Goal: Task Accomplishment & Management: Manage account settings

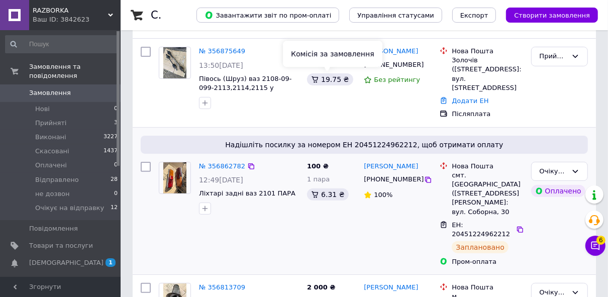
scroll to position [161, 0]
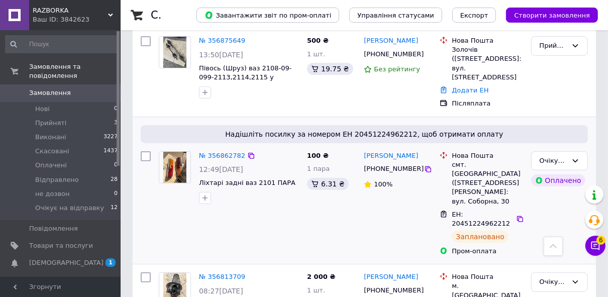
drag, startPoint x: 61, startPoint y: 199, endPoint x: 257, endPoint y: 135, distance: 206.2
click at [61, 203] on span "Очікує на відправку" at bounding box center [69, 207] width 69 height 9
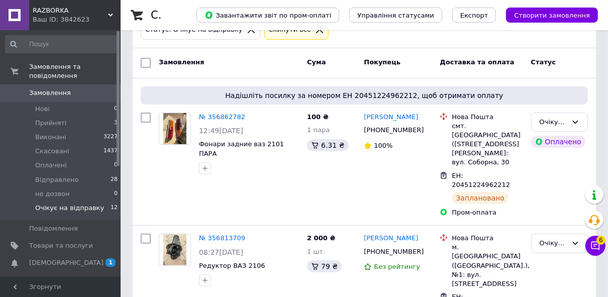
scroll to position [161, 0]
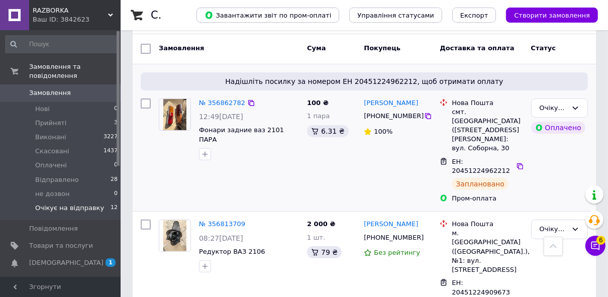
click at [141, 98] on input "checkbox" at bounding box center [146, 103] width 10 height 10
checkbox input "true"
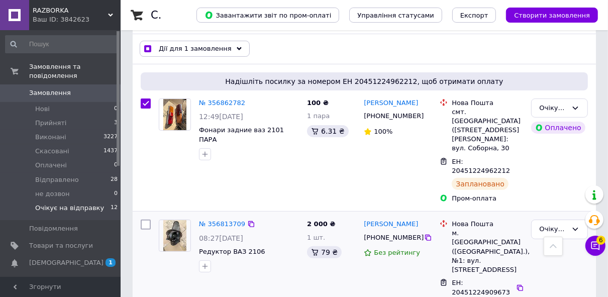
click at [145, 220] on input "checkbox" at bounding box center [146, 225] width 10 height 10
checkbox input "true"
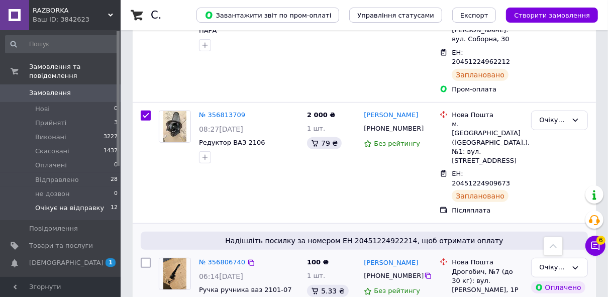
scroll to position [322, 0]
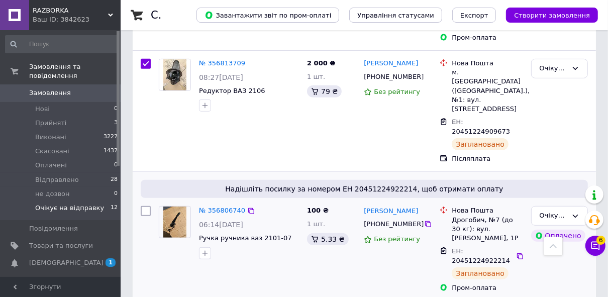
click at [147, 206] on input "checkbox" at bounding box center [146, 211] width 10 height 10
checkbox input "true"
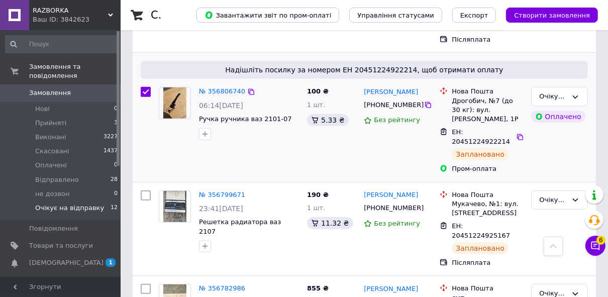
scroll to position [442, 0]
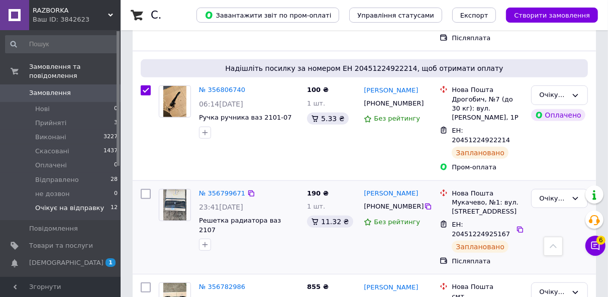
click at [142, 189] on input "checkbox" at bounding box center [146, 194] width 10 height 10
checkbox input "true"
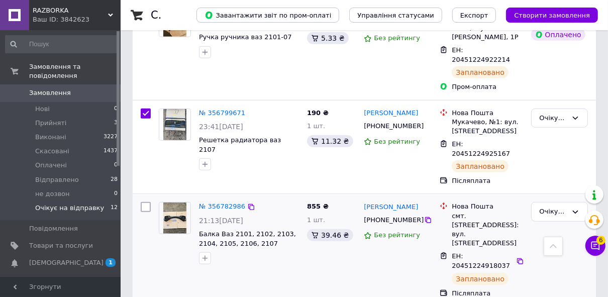
click at [147, 202] on input "checkbox" at bounding box center [146, 207] width 10 height 10
checkbox input "true"
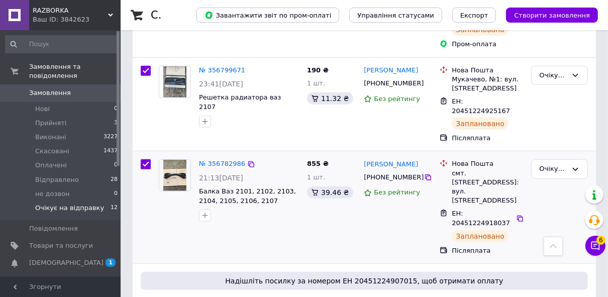
scroll to position [643, 0]
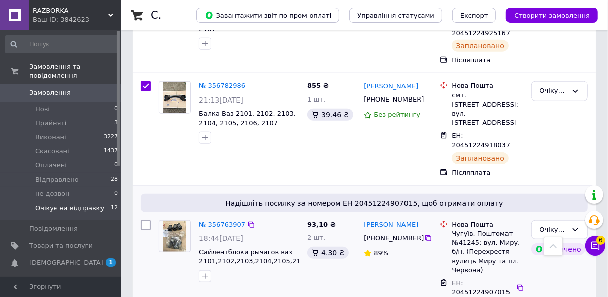
click at [145, 220] on input "checkbox" at bounding box center [146, 225] width 10 height 10
checkbox input "true"
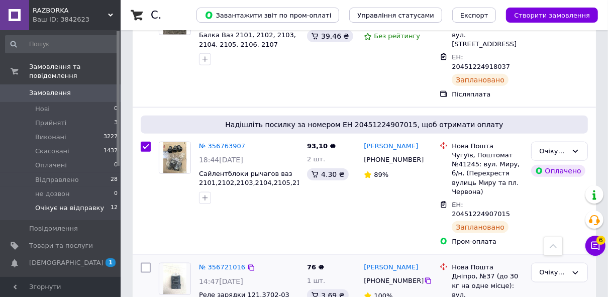
scroll to position [724, 0]
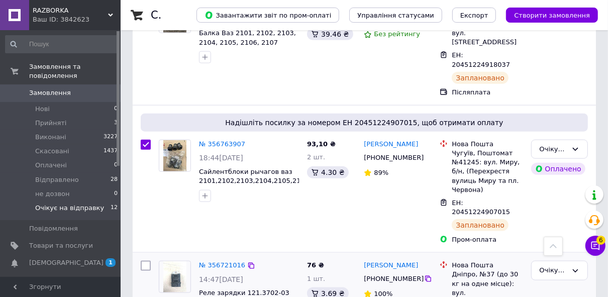
click at [145, 261] on input "checkbox" at bounding box center [146, 266] width 10 height 10
checkbox input "true"
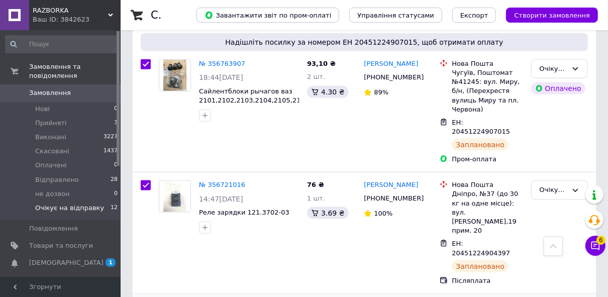
checkbox input "true"
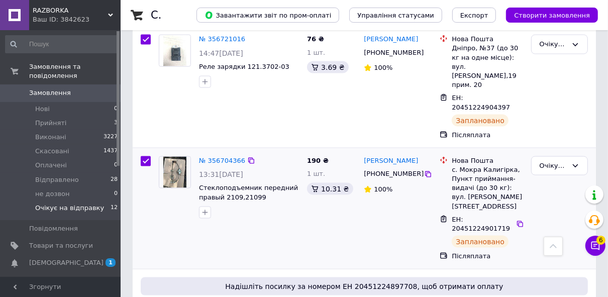
scroll to position [965, 0]
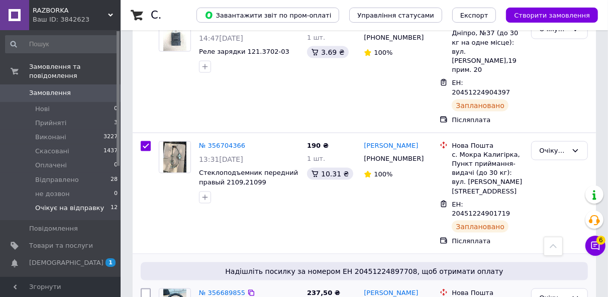
click at [149, 288] on input "checkbox" at bounding box center [146, 293] width 10 height 10
checkbox input "true"
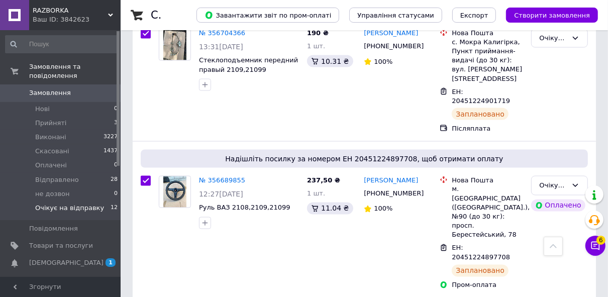
scroll to position [1085, 0]
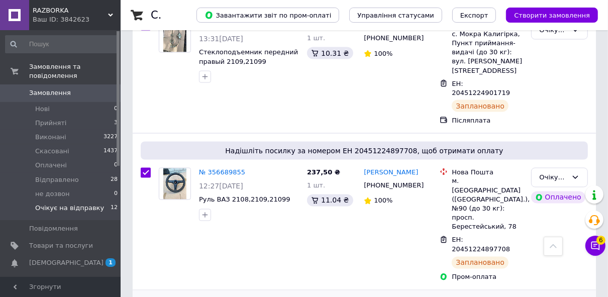
checkbox input "true"
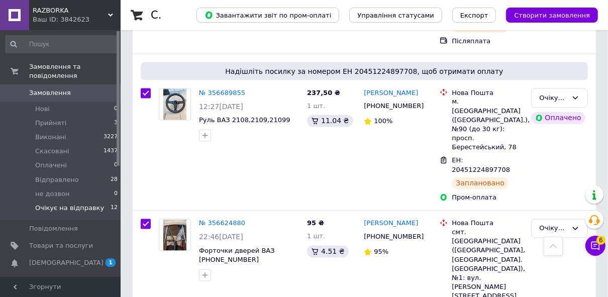
scroll to position [1166, 0]
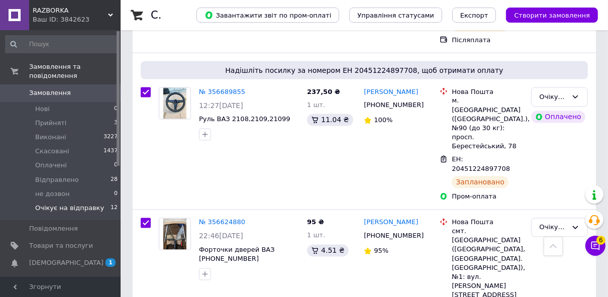
checkbox input "true"
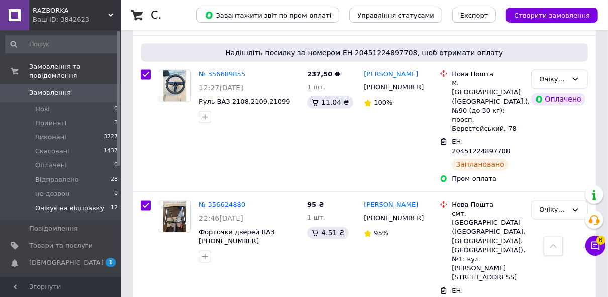
scroll to position [1286, 0]
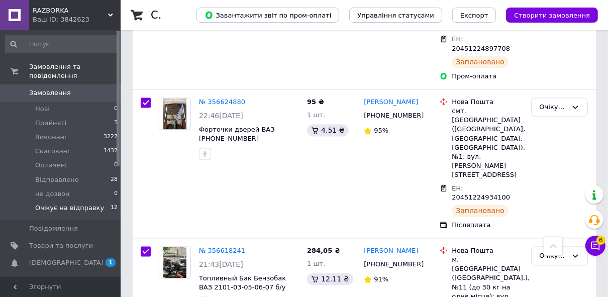
checkbox input "true"
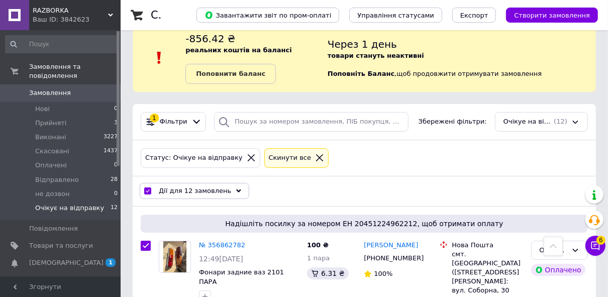
scroll to position [17, 0]
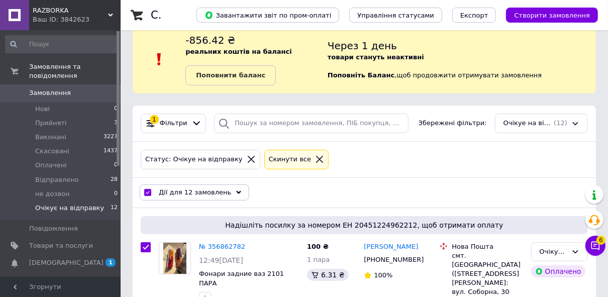
click at [236, 192] on icon at bounding box center [238, 192] width 5 height 5
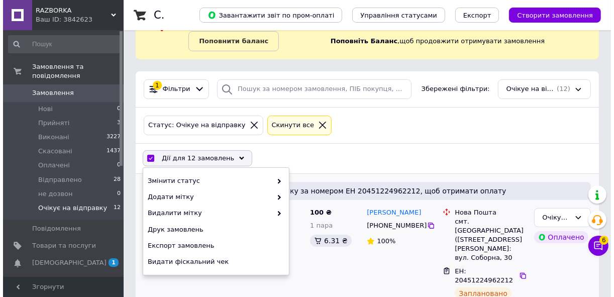
scroll to position [138, 0]
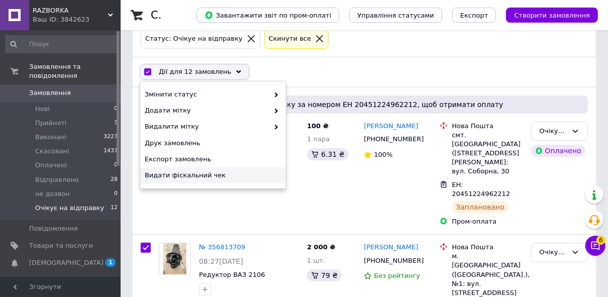
click at [205, 174] on span "Видати фіскальний чек" at bounding box center [212, 175] width 134 height 9
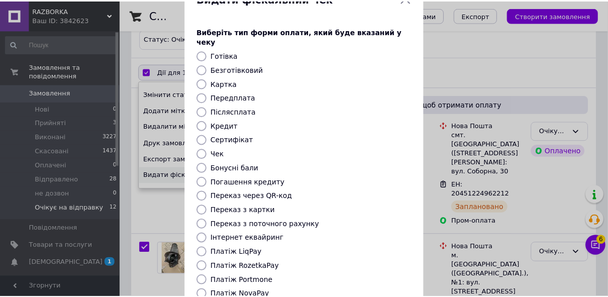
scroll to position [90, 0]
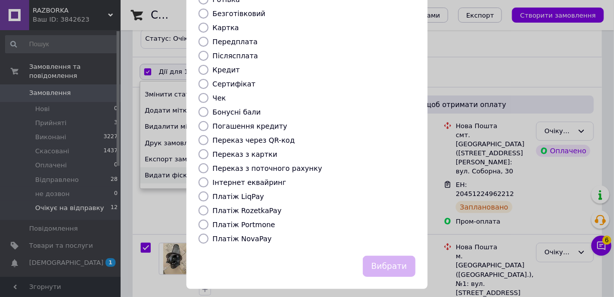
click at [202, 234] on input "Платіж NovaPay" at bounding box center [203, 239] width 10 height 10
radio input "true"
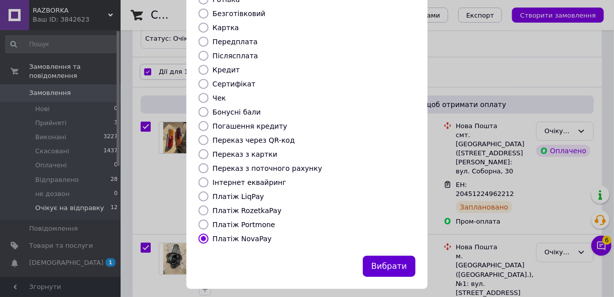
click at [405, 260] on button "Вибрати" at bounding box center [389, 267] width 53 height 22
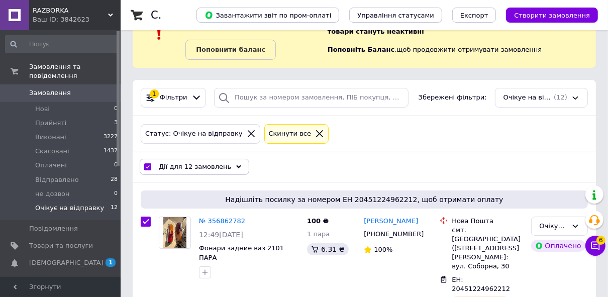
scroll to position [0, 0]
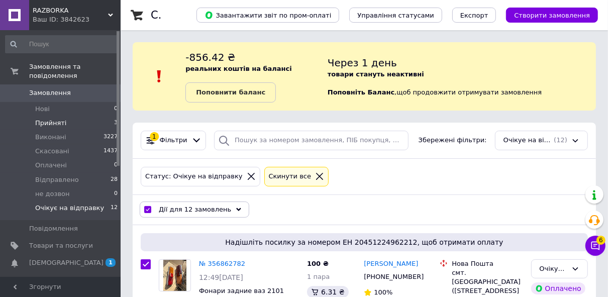
click at [84, 116] on li "Прийняті 3" at bounding box center [62, 123] width 124 height 14
checkbox input "false"
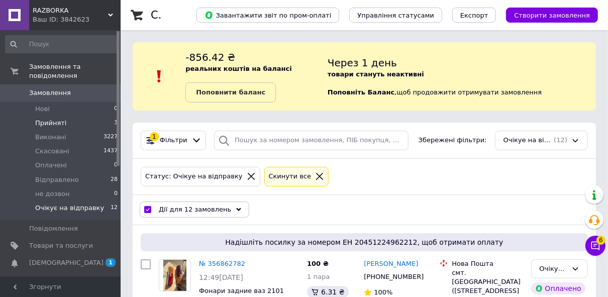
checkbox input "false"
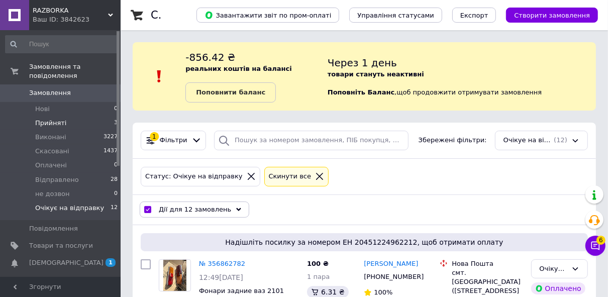
checkbox input "false"
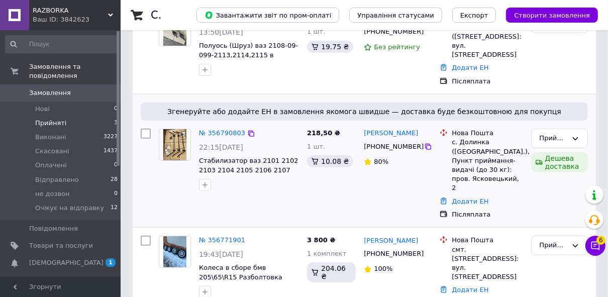
scroll to position [221, 0]
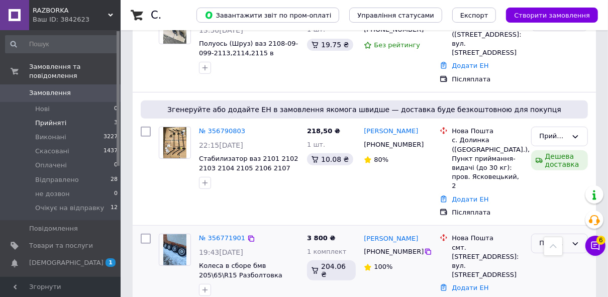
click at [556, 238] on div "Прийнято" at bounding box center [554, 243] width 28 height 11
click at [556, 273] on li "Скасовано" at bounding box center [560, 282] width 56 height 19
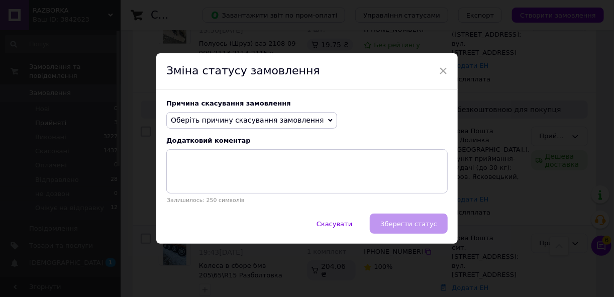
click at [205, 117] on span "Оберіть причину скасування замовлення" at bounding box center [247, 120] width 153 height 8
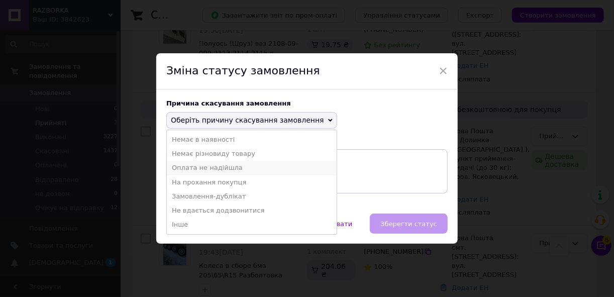
click at [187, 168] on li "Оплата не надійшла" at bounding box center [252, 168] width 170 height 14
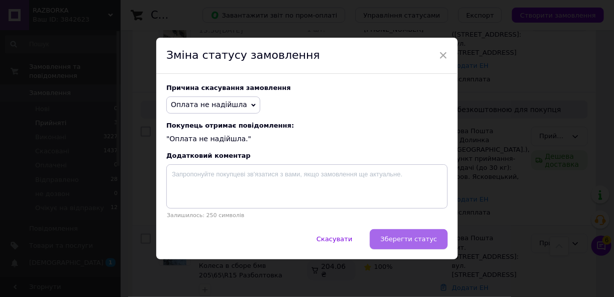
click at [399, 235] on span "Зберегти статус" at bounding box center [408, 239] width 57 height 8
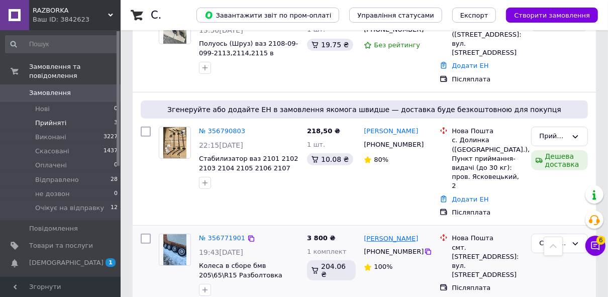
click at [387, 234] on link "[PERSON_NAME]" at bounding box center [391, 239] width 54 height 10
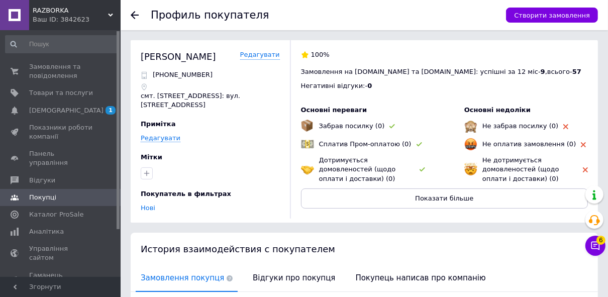
click at [131, 15] on icon at bounding box center [135, 15] width 8 height 8
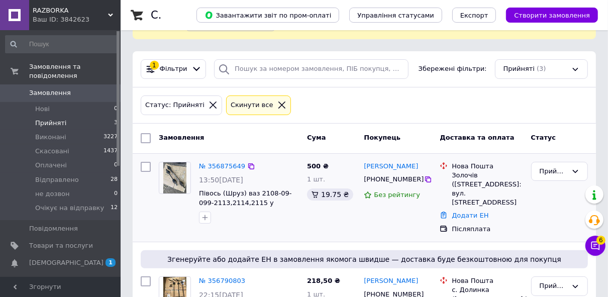
scroll to position [80, 0]
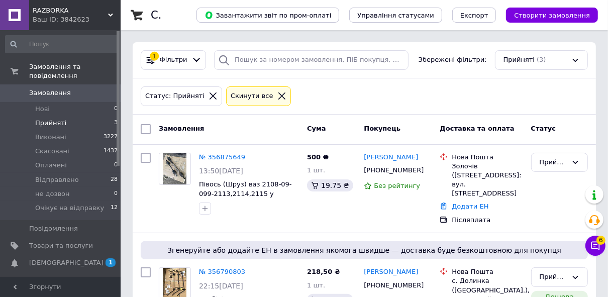
click at [210, 157] on link "№ 356875649" at bounding box center [222, 157] width 46 height 8
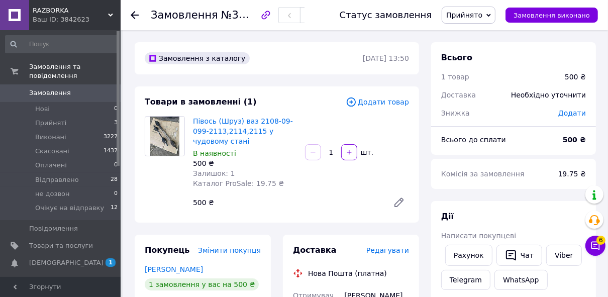
click at [546, 235] on div "Написати покупцеві" at bounding box center [513, 236] width 145 height 10
click at [561, 250] on link "Viber" at bounding box center [563, 255] width 35 height 21
click at [101, 116] on li "Прийняті 3" at bounding box center [62, 123] width 124 height 14
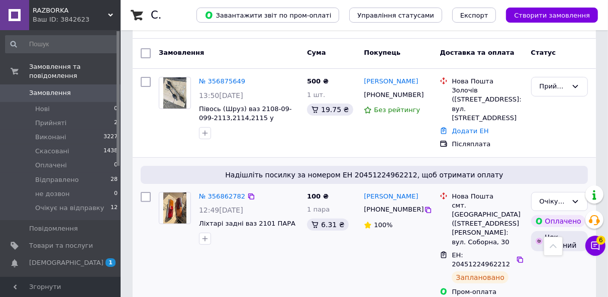
scroll to position [80, 0]
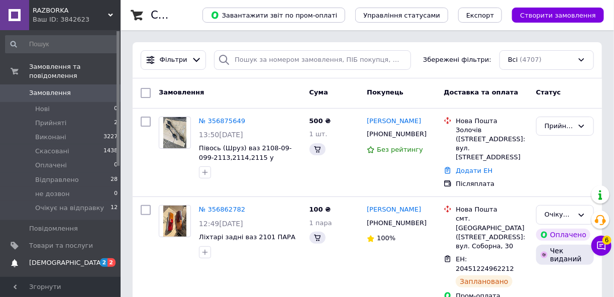
click at [71, 258] on span "[DEMOGRAPHIC_DATA]" at bounding box center [61, 262] width 64 height 9
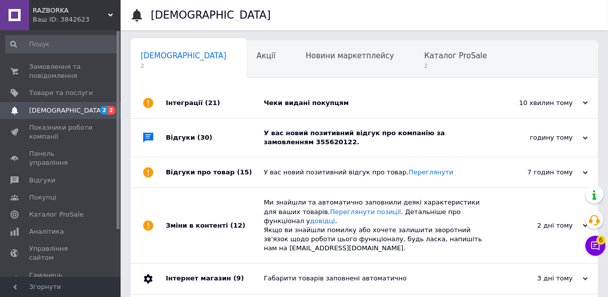
scroll to position [0, 5]
click at [419, 51] on span "Каталог ProSale" at bounding box center [450, 55] width 63 height 9
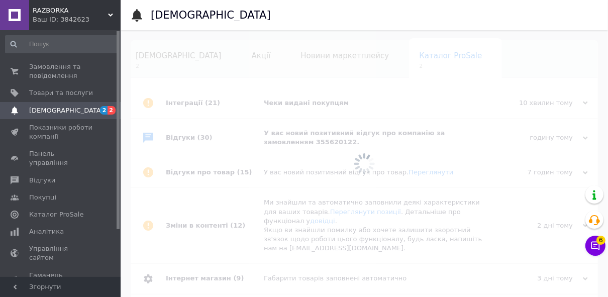
scroll to position [0, 30]
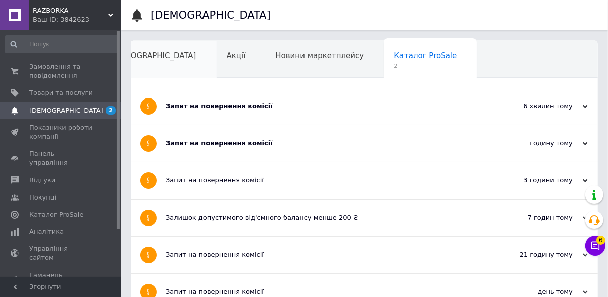
click at [163, 61] on div "[DEMOGRAPHIC_DATA]" at bounding box center [158, 60] width 116 height 38
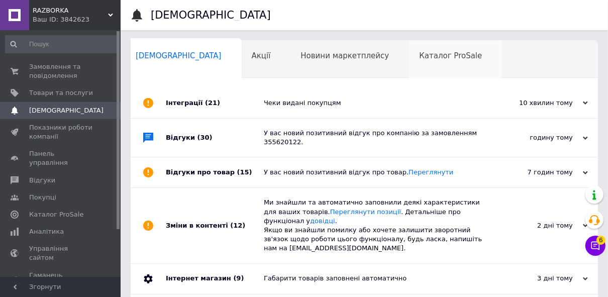
click at [409, 65] on div "Каталог ProSale" at bounding box center [455, 60] width 93 height 38
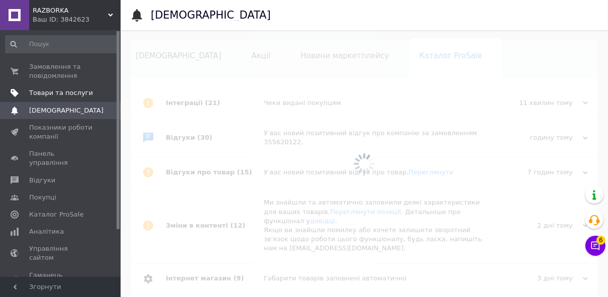
scroll to position [0, 30]
click at [25, 63] on span at bounding box center [14, 71] width 29 height 18
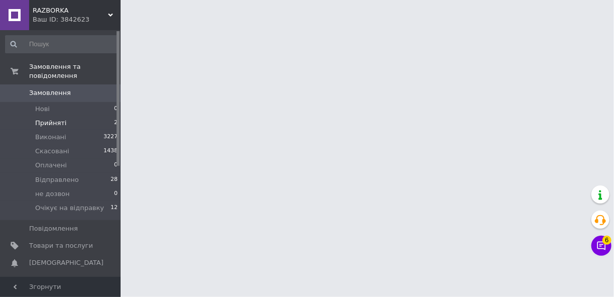
click at [44, 119] on span "Прийняті" at bounding box center [50, 123] width 31 height 9
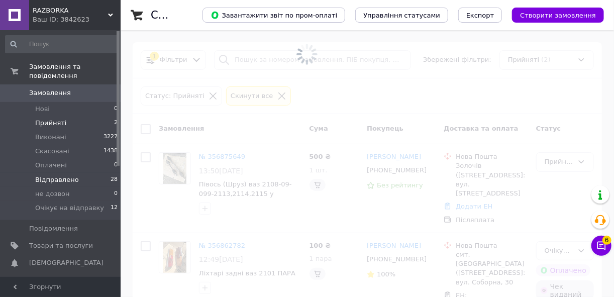
click at [77, 173] on li "Відправлено 28" at bounding box center [62, 180] width 124 height 14
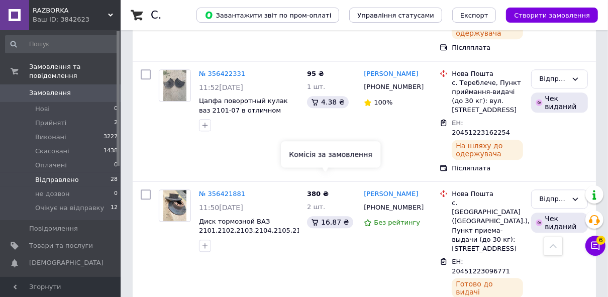
scroll to position [1508, 0]
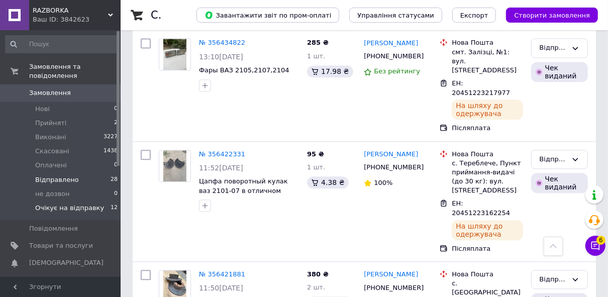
drag, startPoint x: 54, startPoint y: 198, endPoint x: 43, endPoint y: 201, distance: 11.0
click at [54, 203] on span "Очікує на відправку" at bounding box center [69, 207] width 69 height 9
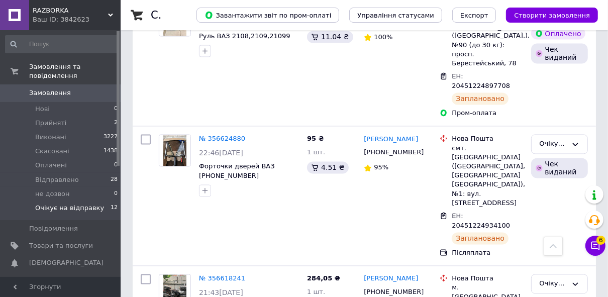
scroll to position [1303, 0]
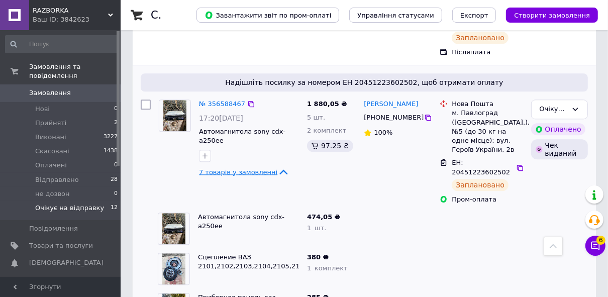
scroll to position [1585, 0]
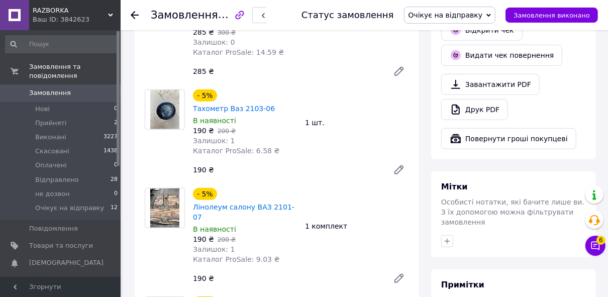
scroll to position [482, 0]
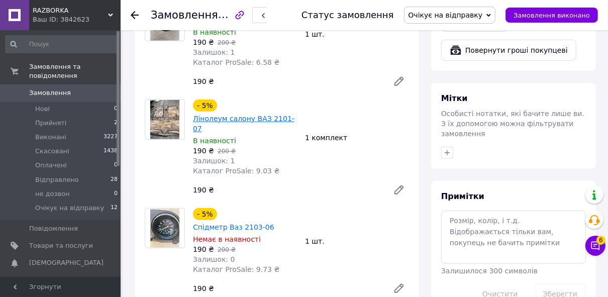
click at [236, 115] on link "Лінолеум салону ВАЗ 2101-07" at bounding box center [243, 124] width 101 height 18
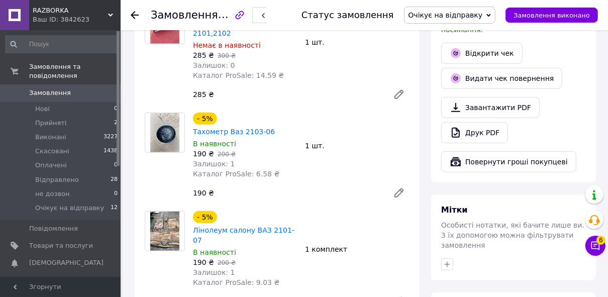
scroll to position [362, 0]
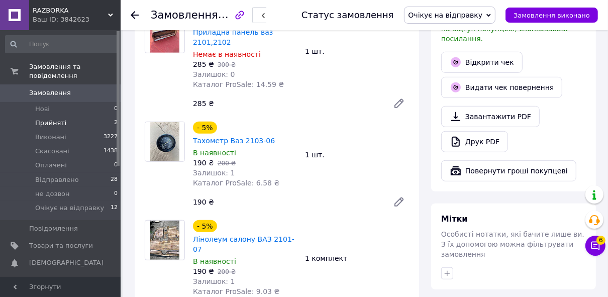
click at [88, 116] on li "Прийняті 2" at bounding box center [62, 123] width 124 height 14
